Goal: Task Accomplishment & Management: Complete application form

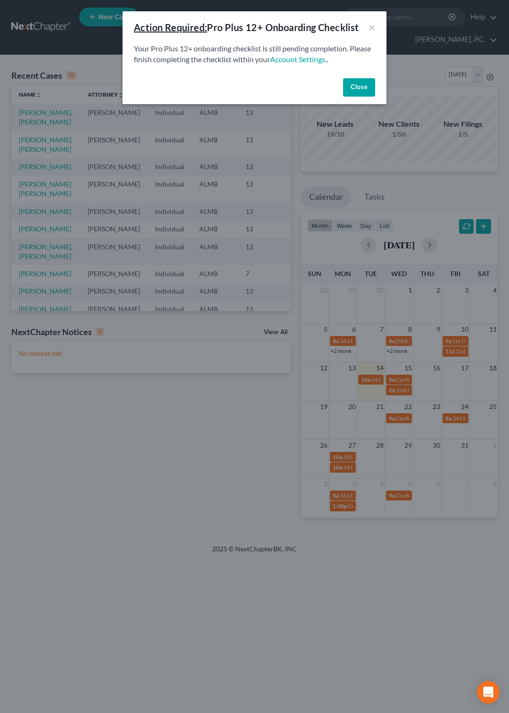
click at [355, 85] on button "Close" at bounding box center [359, 87] width 32 height 19
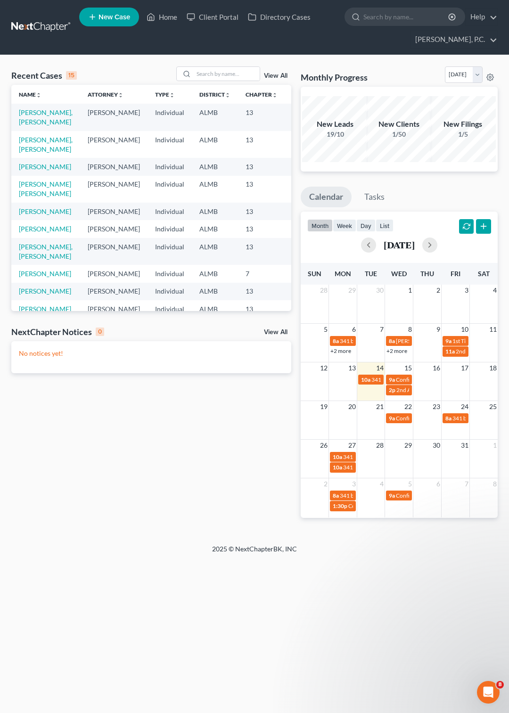
scroll to position [48, 0]
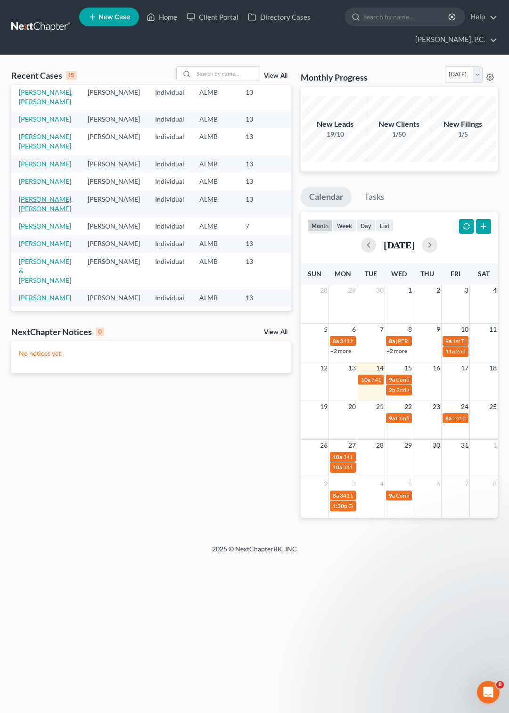
click at [25, 213] on link "[PERSON_NAME], [PERSON_NAME]" at bounding box center [46, 203] width 54 height 17
select select "6"
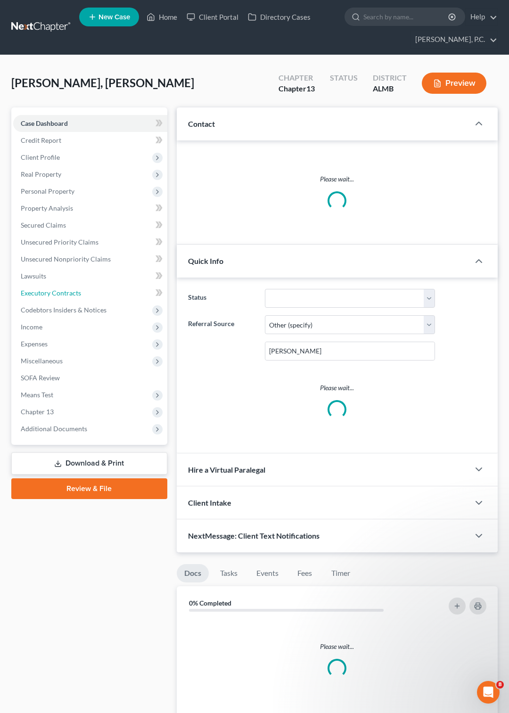
click at [26, 285] on link "Executory Contracts" at bounding box center [90, 293] width 154 height 17
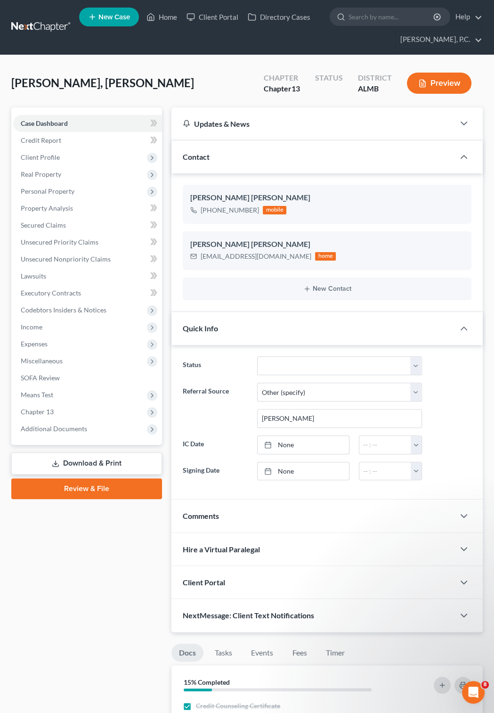
click at [86, 485] on link "Review & File" at bounding box center [86, 488] width 151 height 21
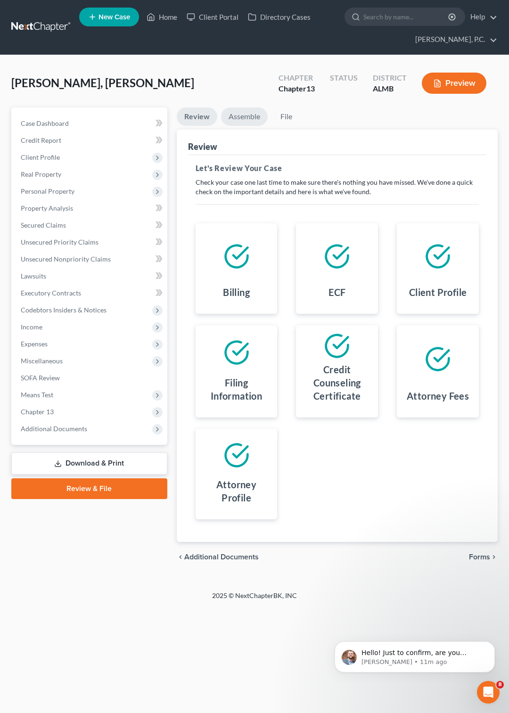
click at [246, 116] on link "Assemble" at bounding box center [244, 116] width 47 height 18
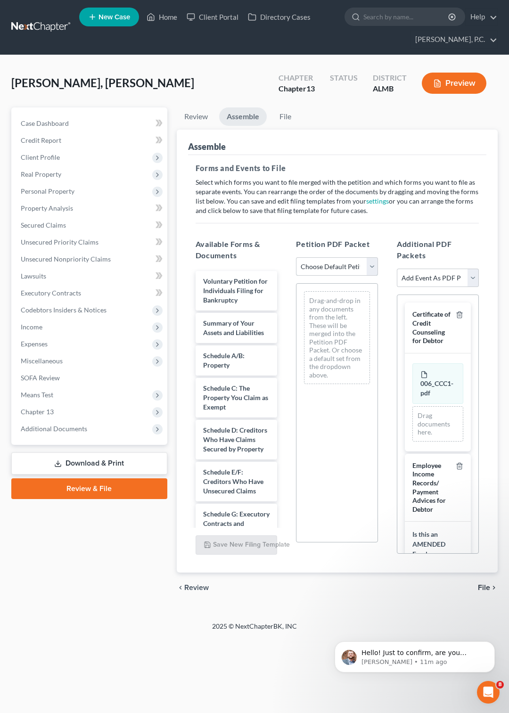
click at [296, 257] on select "Choose Default Petition PDF Packet Complete Bankruptcy Petition (all forms and …" at bounding box center [337, 266] width 82 height 19
select select "0"
click option "Complete Bankruptcy Petition (all forms and schedules)" at bounding box center [0, 0] width 0 height 0
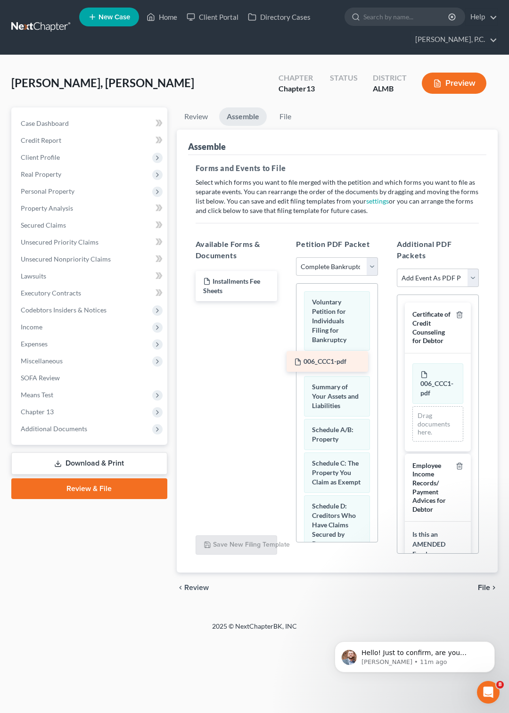
drag, startPoint x: 248, startPoint y: 282, endPoint x: 339, endPoint y: 362, distance: 121.5
click at [285, 301] on div "006_CCC1-pdf 006_CCC1-pdf Installments Fee Sheets" at bounding box center [236, 286] width 97 height 30
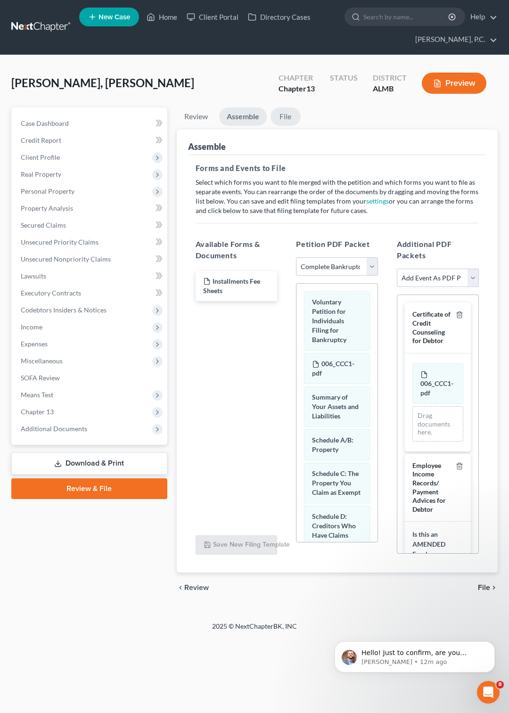
click at [287, 113] on link "File" at bounding box center [286, 116] width 30 height 18
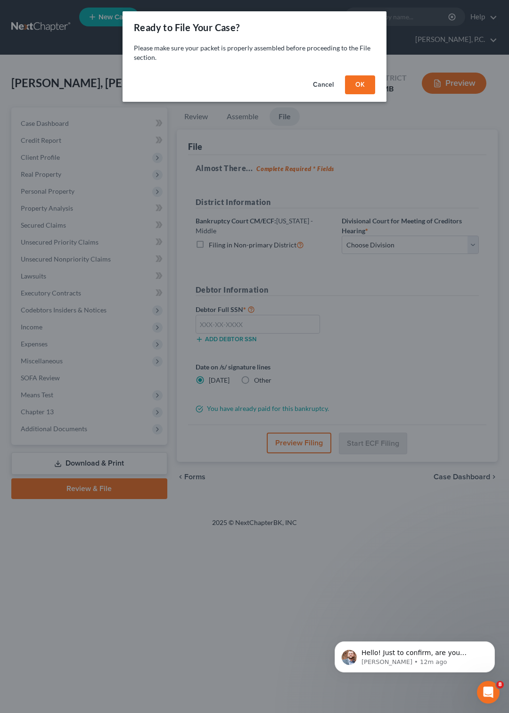
click at [359, 85] on button "OK" at bounding box center [360, 84] width 30 height 19
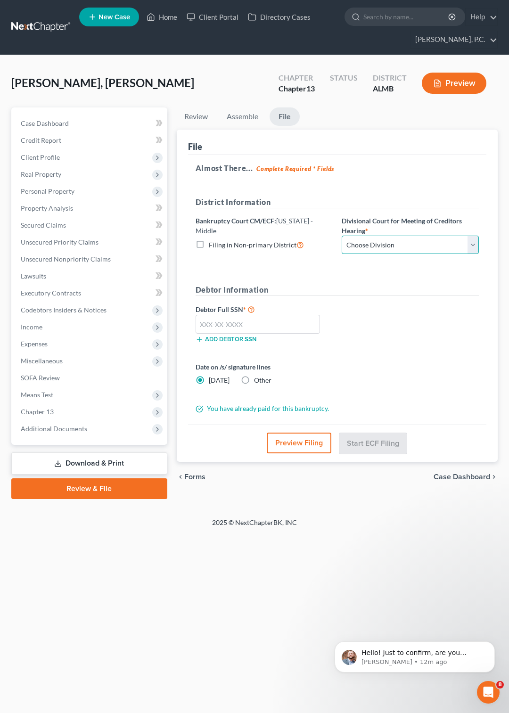
click at [342, 236] on select "Choose Division Dothan Montgomery Opelika" at bounding box center [410, 245] width 137 height 19
select select "1"
click option "Montgomery" at bounding box center [0, 0] width 0 height 0
click at [230, 324] on input "text" at bounding box center [258, 324] width 125 height 19
type input "420-31-5677"
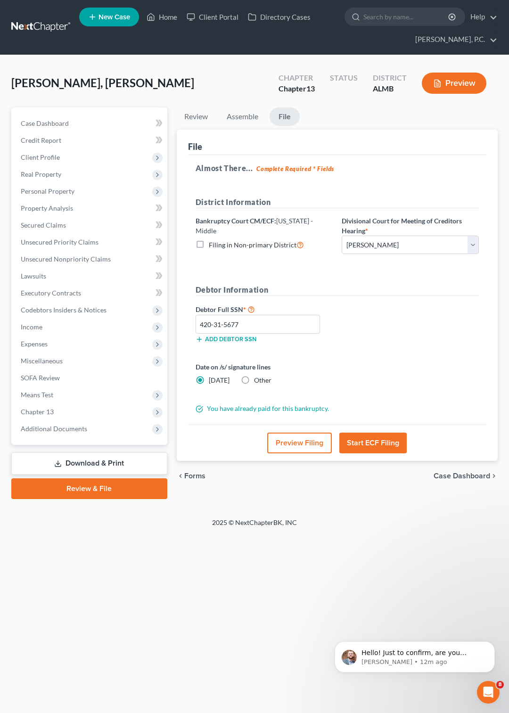
click at [254, 383] on label "Other" at bounding box center [262, 380] width 17 height 9
click at [258, 382] on input "Other" at bounding box center [261, 379] width 6 height 6
radio input "true"
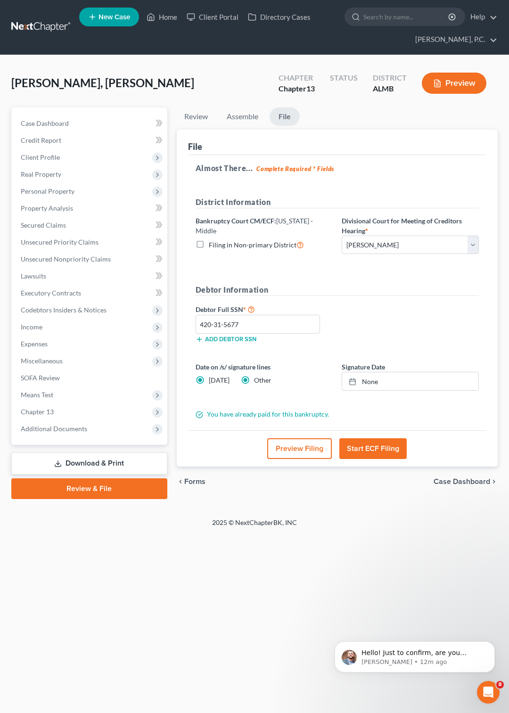
radio input "false"
click at [353, 379] on icon at bounding box center [353, 382] width 8 height 8
type input "[DATE]"
click at [368, 450] on button "Start ECF Filing" at bounding box center [372, 448] width 67 height 21
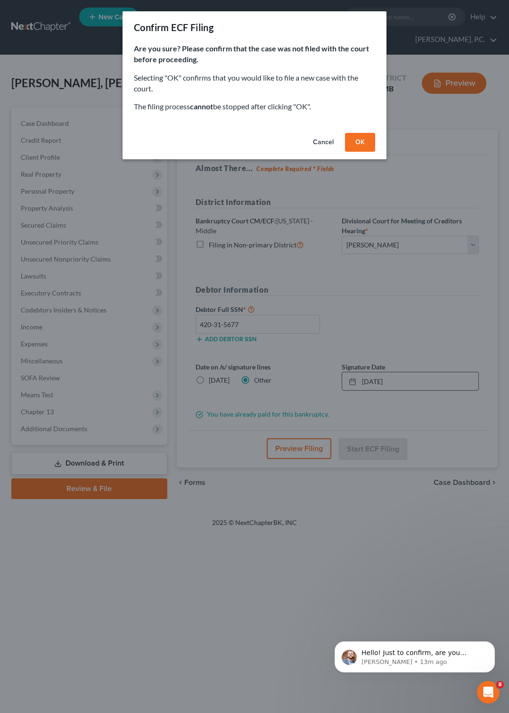
click at [360, 145] on button "OK" at bounding box center [360, 142] width 30 height 19
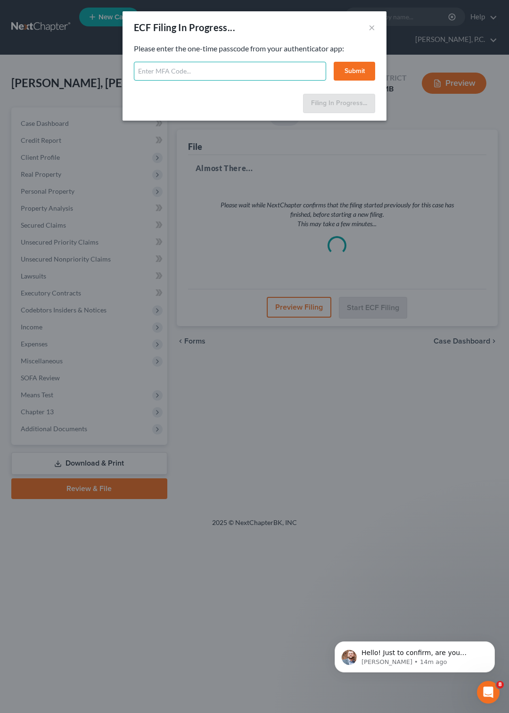
click at [172, 71] on input "text" at bounding box center [230, 71] width 192 height 19
type input "105632"
click at [351, 73] on button "Submit" at bounding box center [354, 71] width 41 height 19
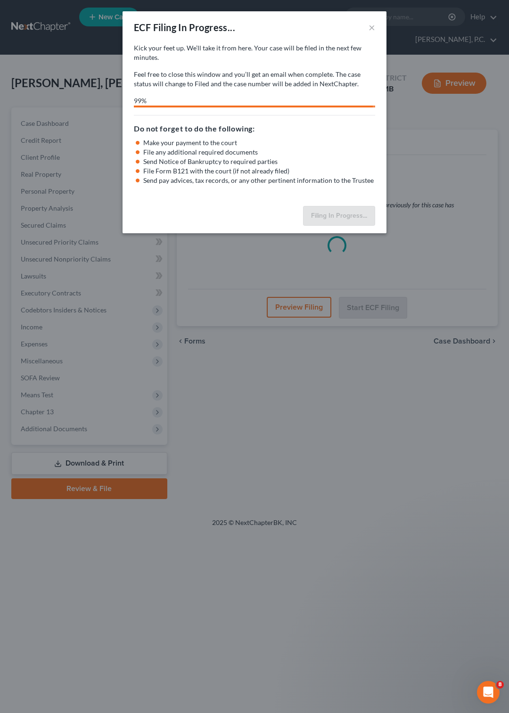
select select "1"
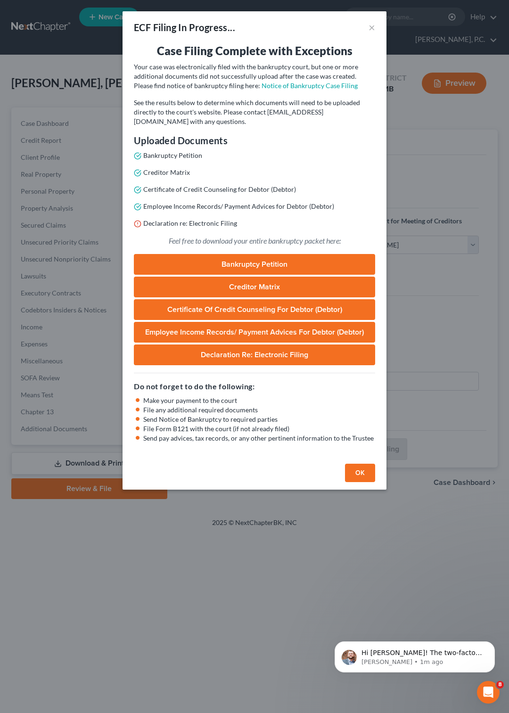
click at [460, 139] on div "ECF Filing In Progress... × Case Filing Complete with Exceptions Your case was …" at bounding box center [254, 356] width 509 height 713
click at [280, 86] on link "Notice of Bankruptcy Case Filing" at bounding box center [310, 86] width 96 height 8
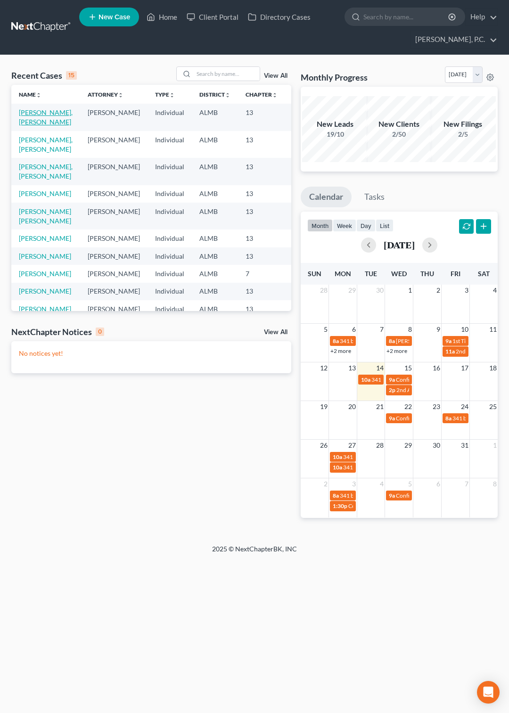
click at [25, 120] on link "[PERSON_NAME], [PERSON_NAME]" at bounding box center [46, 116] width 54 height 17
select select "6"
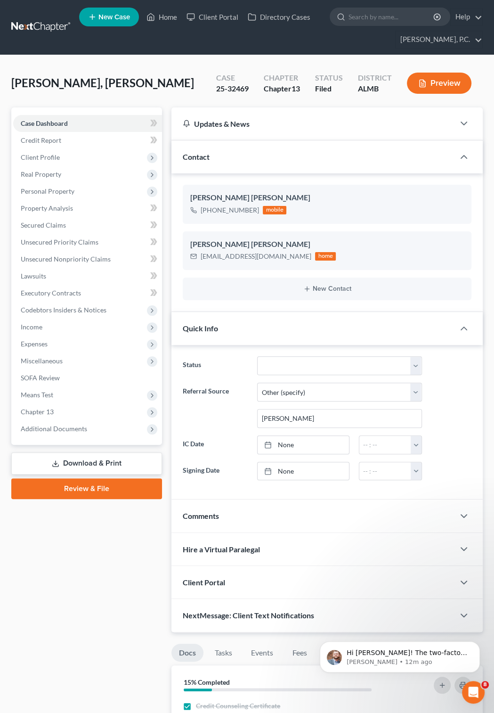
click at [90, 463] on link "Download & Print" at bounding box center [86, 463] width 151 height 22
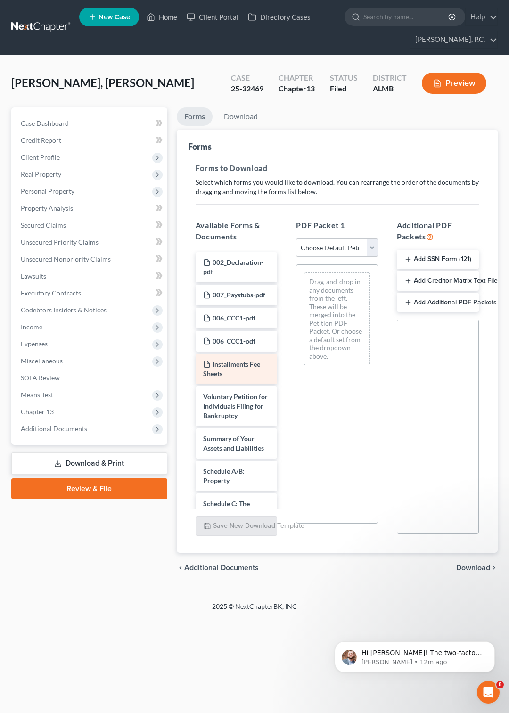
click at [227, 377] on span "Installments Fee Sheets" at bounding box center [231, 368] width 57 height 17
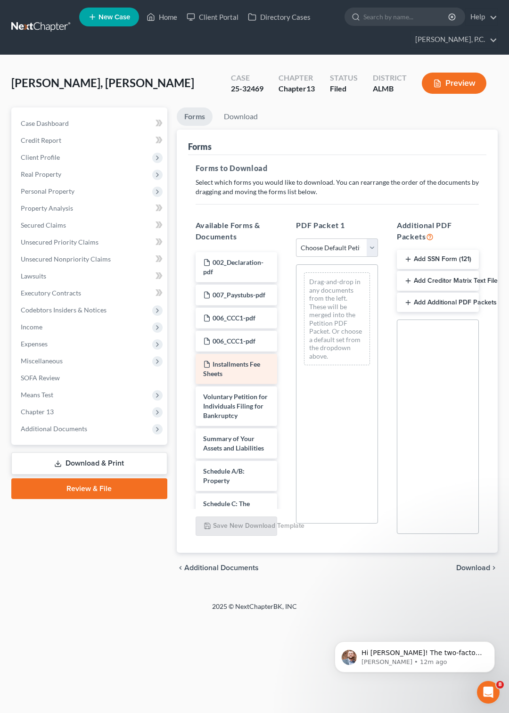
click at [227, 377] on span "Installments Fee Sheets" at bounding box center [231, 368] width 57 height 17
click at [230, 110] on link "Download" at bounding box center [240, 116] width 49 height 18
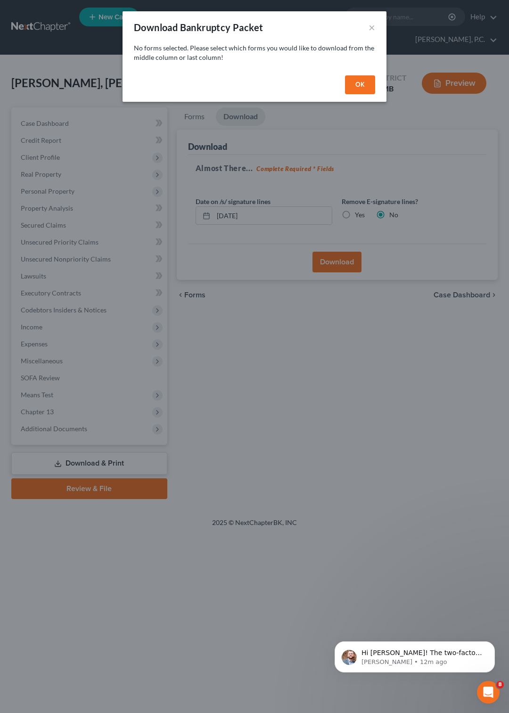
click at [367, 90] on button "OK" at bounding box center [360, 84] width 30 height 19
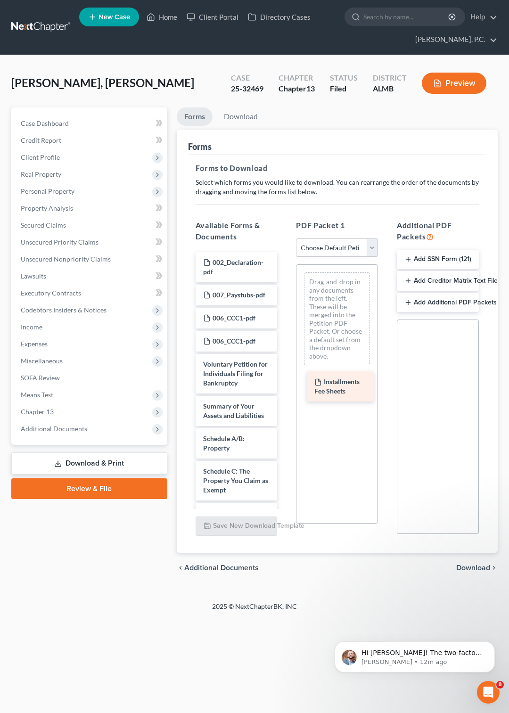
drag, startPoint x: 219, startPoint y: 414, endPoint x: 330, endPoint y: 385, distance: 115.0
click at [285, 385] on div "Installments Fee Sheets 002_Declaration-pdf 007_Paystubs-pdf 006_CCC1-pdf 006_C…" at bounding box center [236, 646] width 97 height 788
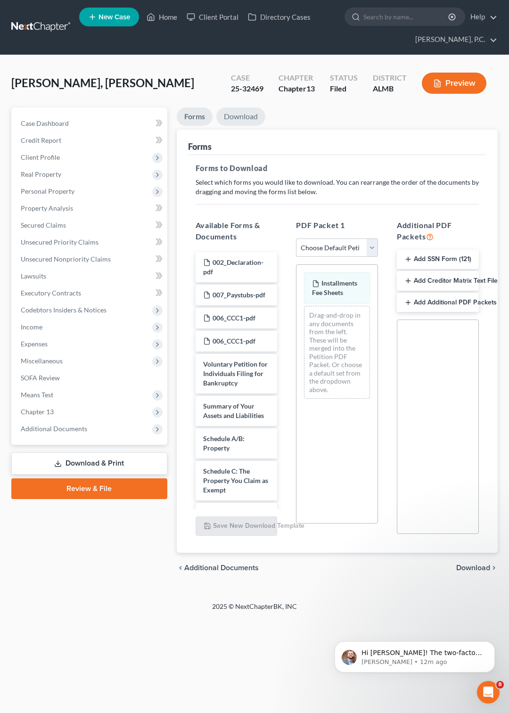
click at [233, 111] on link "Download" at bounding box center [240, 116] width 49 height 18
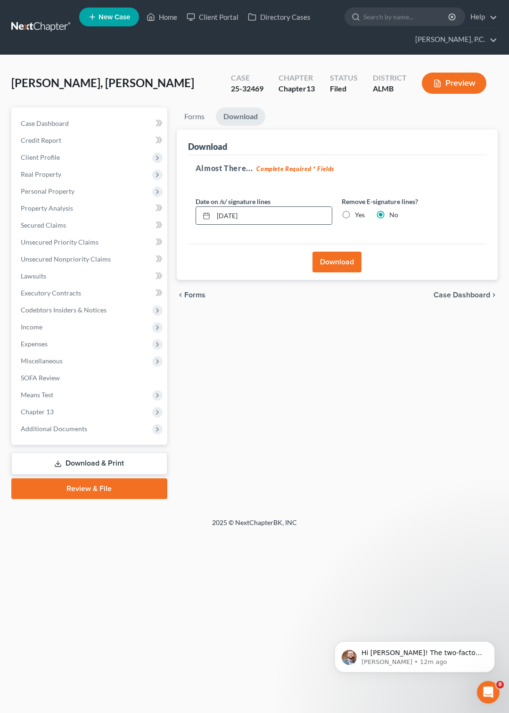
click at [204, 217] on rect at bounding box center [207, 216] width 6 height 6
click at [210, 214] on div at bounding box center [204, 216] width 17 height 18
click at [210, 218] on icon at bounding box center [207, 216] width 8 height 8
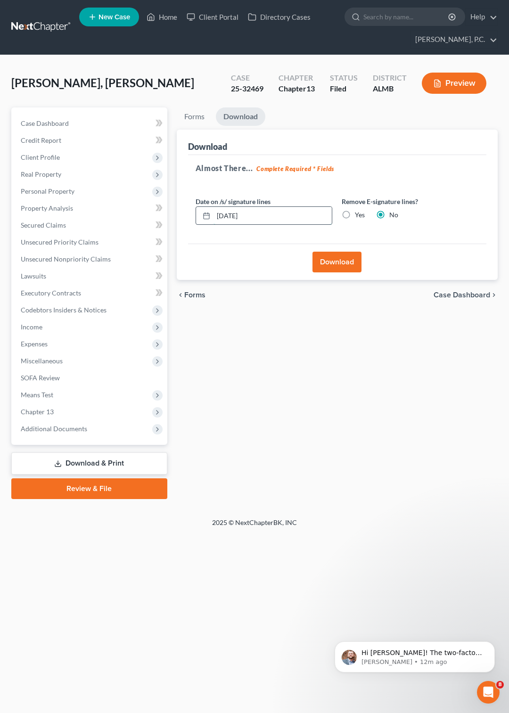
click at [229, 217] on input "[DATE]" at bounding box center [272, 216] width 119 height 18
click at [234, 210] on input "10/01/20250" at bounding box center [272, 216] width 119 height 18
click at [262, 213] on input "10/10/20250" at bounding box center [272, 216] width 119 height 18
type input "[DATE]"
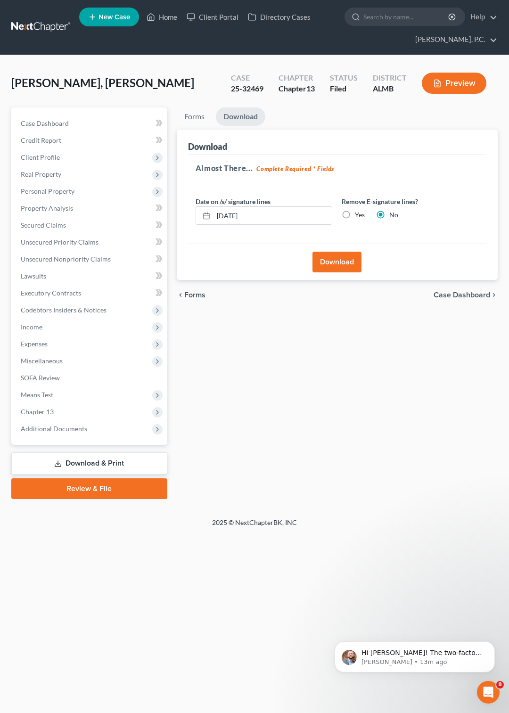
click at [336, 258] on button "Download" at bounding box center [336, 262] width 49 height 21
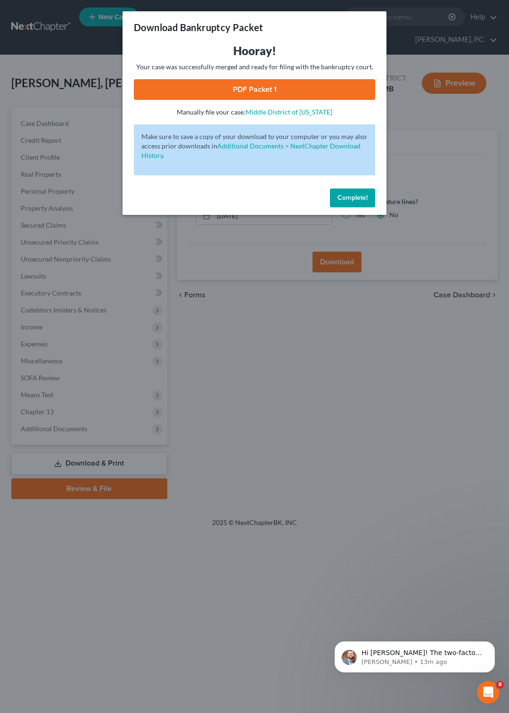
click at [217, 88] on link "PDF Packet 1" at bounding box center [254, 89] width 241 height 21
click at [368, 199] on button "Complete!" at bounding box center [352, 198] width 45 height 19
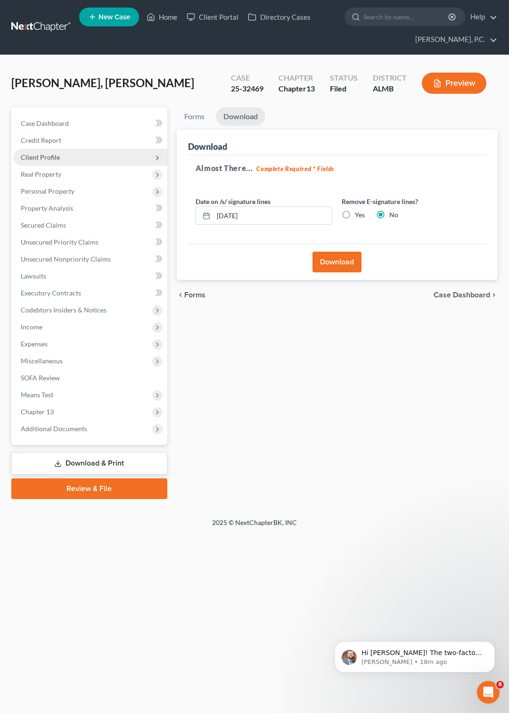
click at [54, 158] on span "Client Profile" at bounding box center [40, 157] width 39 height 8
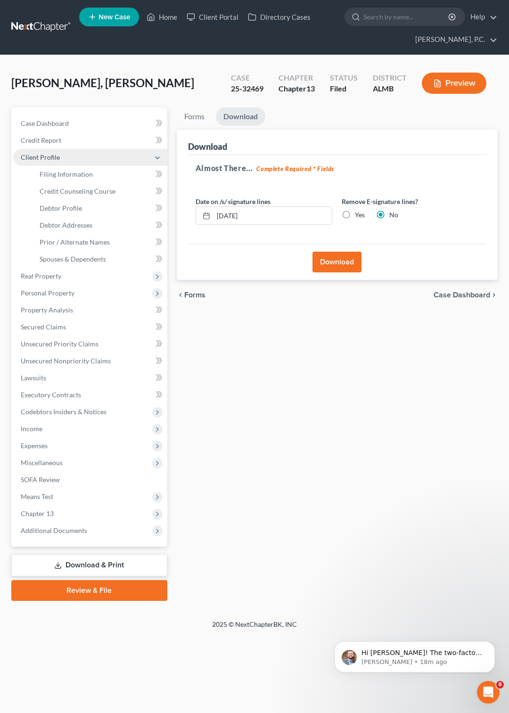
click at [54, 158] on span "Client Profile" at bounding box center [40, 157] width 39 height 8
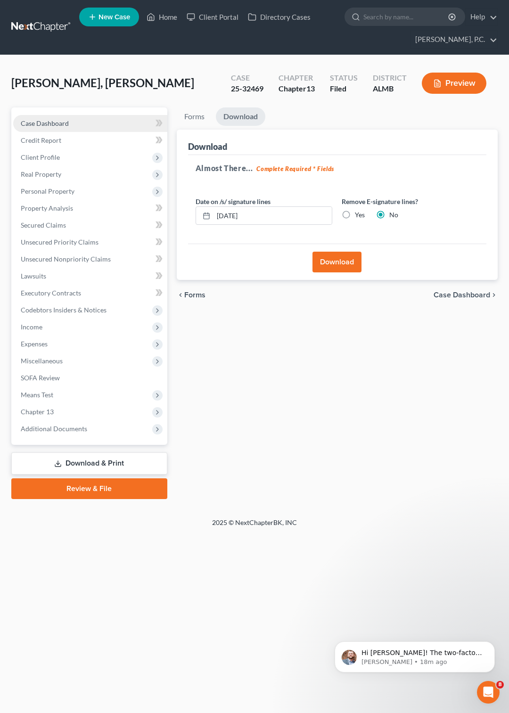
click at [68, 123] on span "Case Dashboard" at bounding box center [45, 123] width 48 height 8
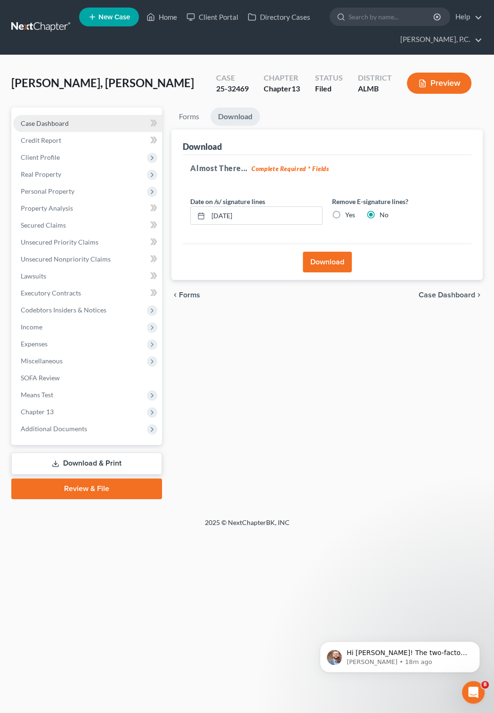
select select "6"
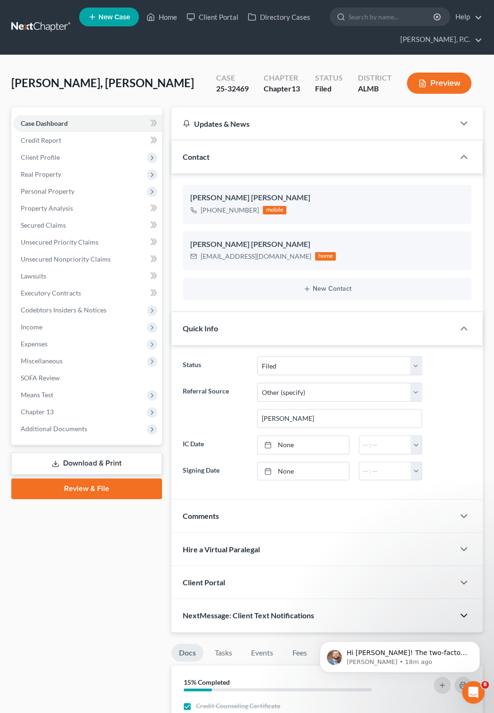
click at [461, 615] on polyline "button" at bounding box center [464, 615] width 6 height 3
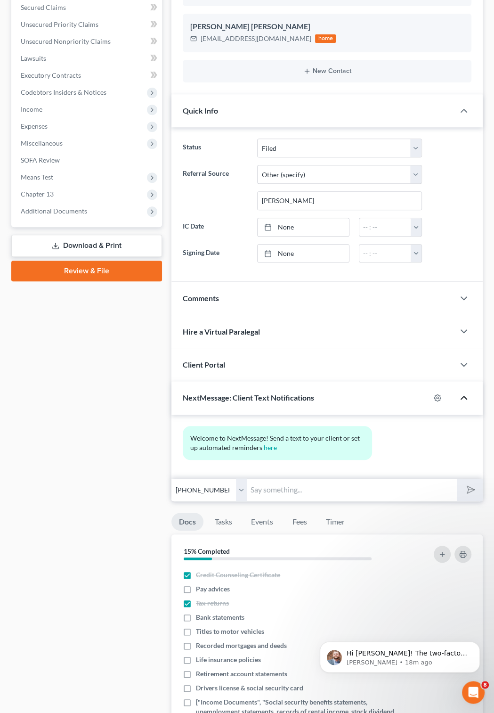
scroll to position [254, 0]
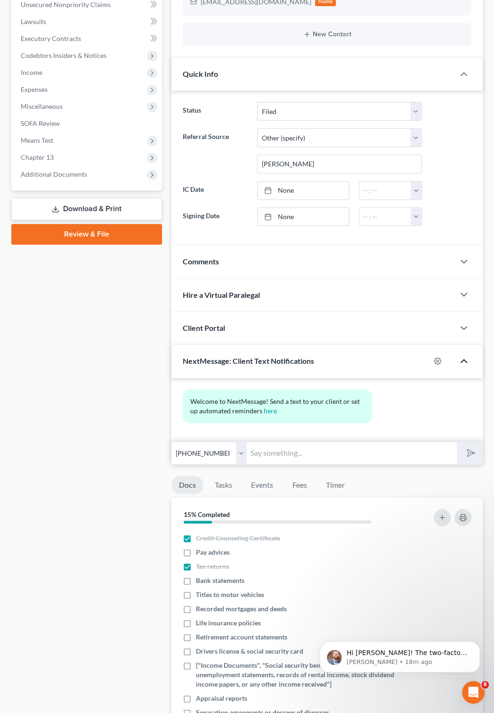
click at [277, 455] on input "text" at bounding box center [352, 453] width 210 height 23
type input "Just filed case. Case # 25-32469"
click at [469, 452] on icon "submit" at bounding box center [469, 452] width 13 height 13
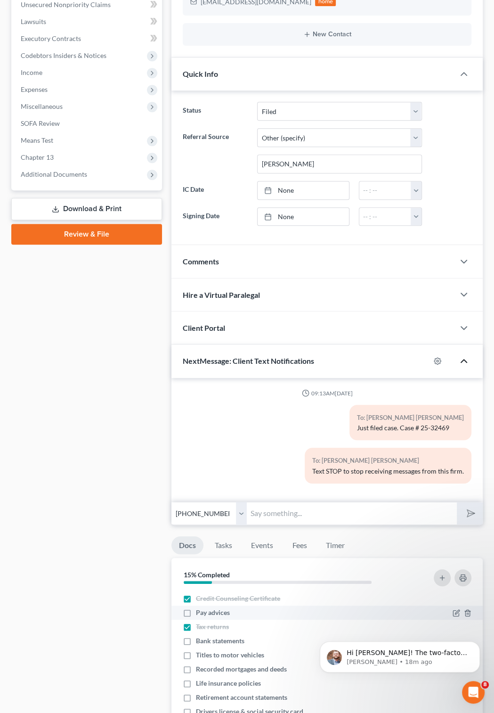
click at [196, 617] on label "Pay advices" at bounding box center [213, 612] width 34 height 9
click at [200, 614] on input "Pay advices" at bounding box center [203, 611] width 6 height 6
checkbox input "true"
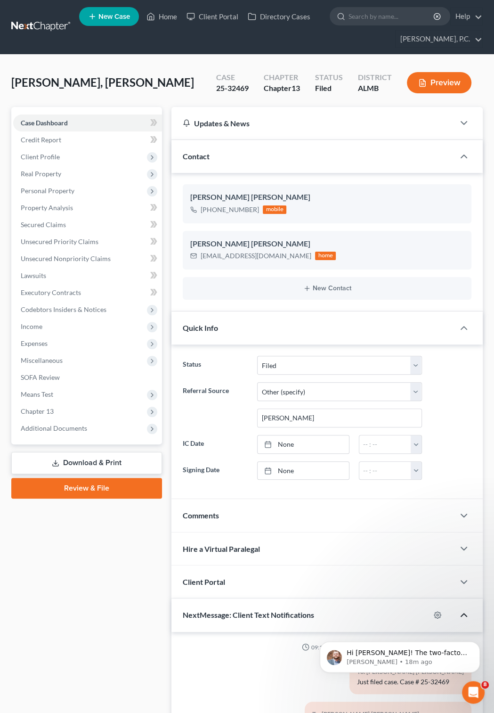
scroll to position [0, 0]
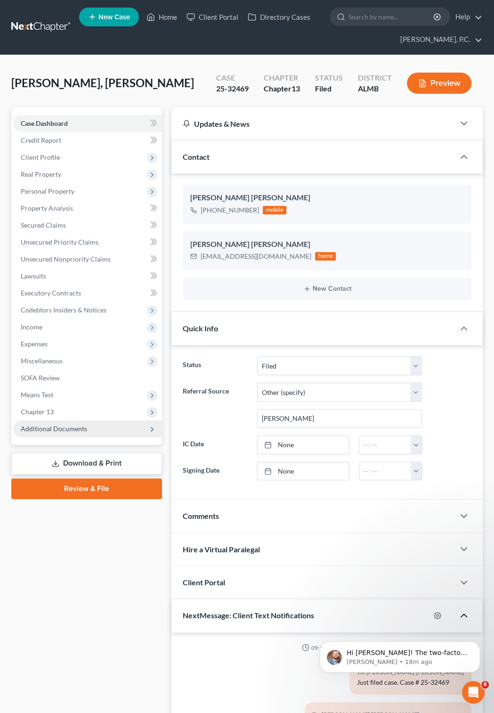
click at [62, 429] on span "Additional Documents" at bounding box center [54, 429] width 66 height 8
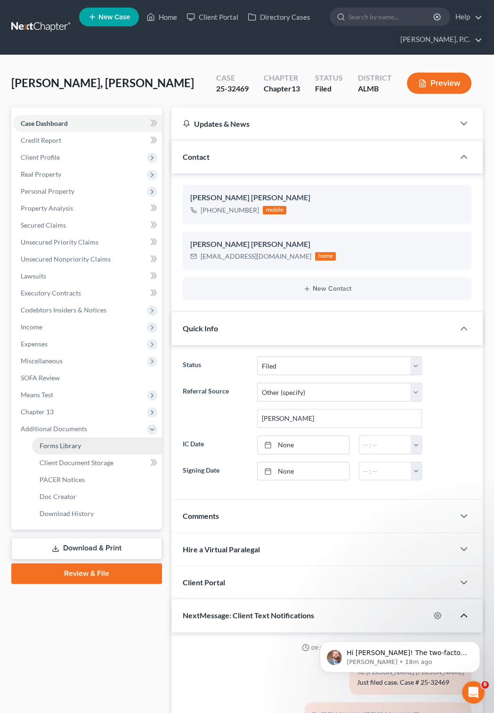
click at [66, 445] on span "Forms Library" at bounding box center [60, 446] width 41 height 8
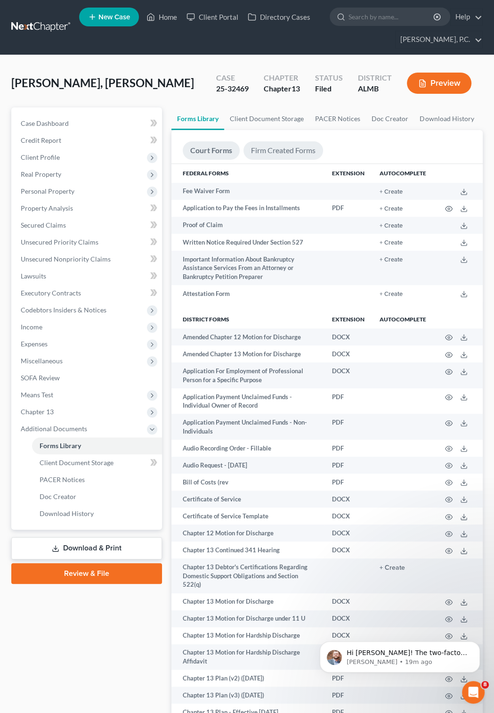
click at [288, 153] on link "Firm Created Forms" at bounding box center [284, 150] width 80 height 18
